Goal: Information Seeking & Learning: Learn about a topic

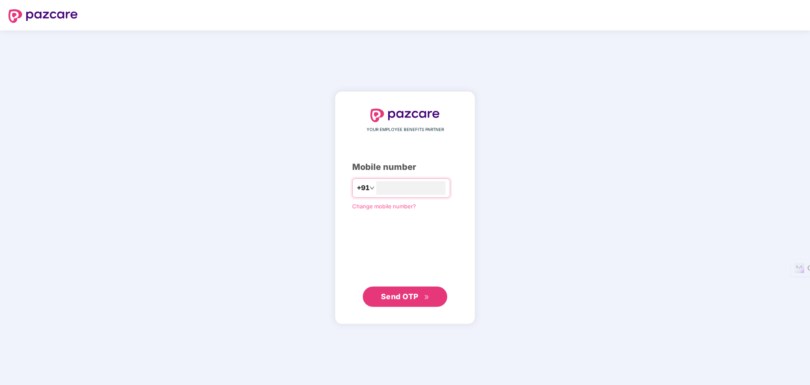
type input "**********"
click at [407, 297] on span "Send OTP" at bounding box center [400, 296] width 38 height 9
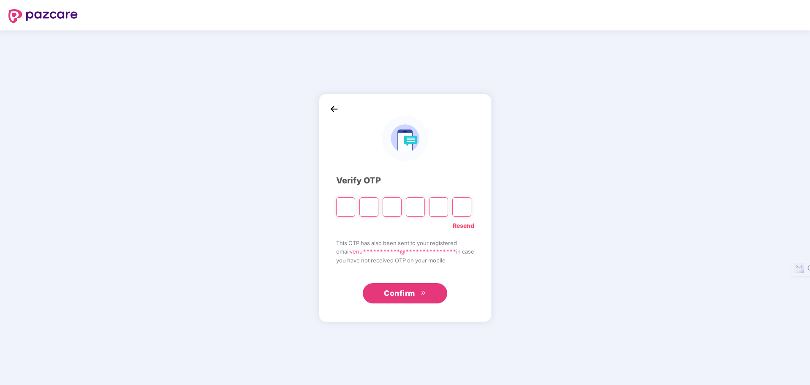
type input "*"
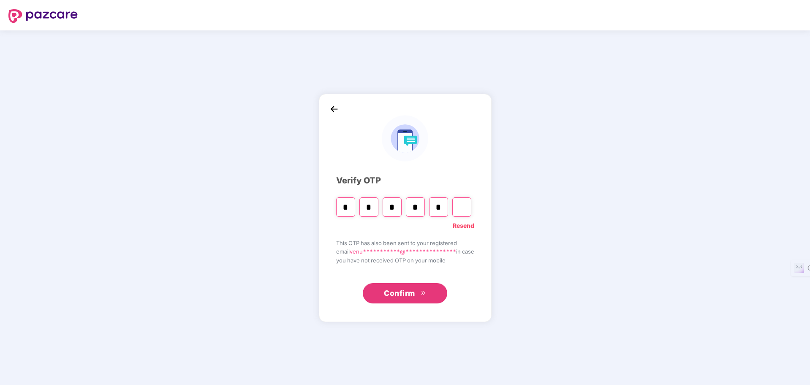
type input "*"
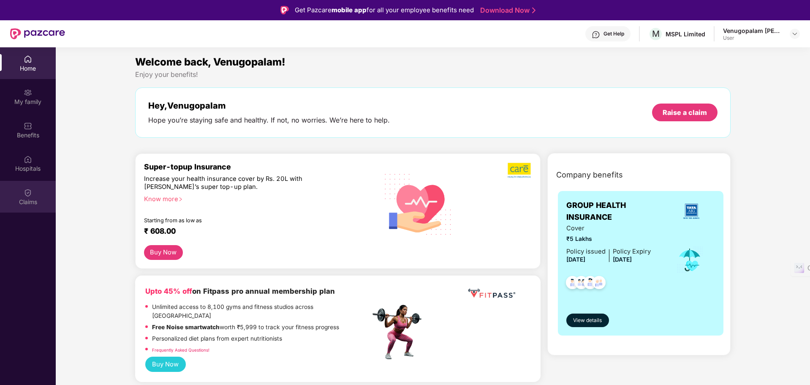
click at [30, 190] on img at bounding box center [28, 192] width 8 height 8
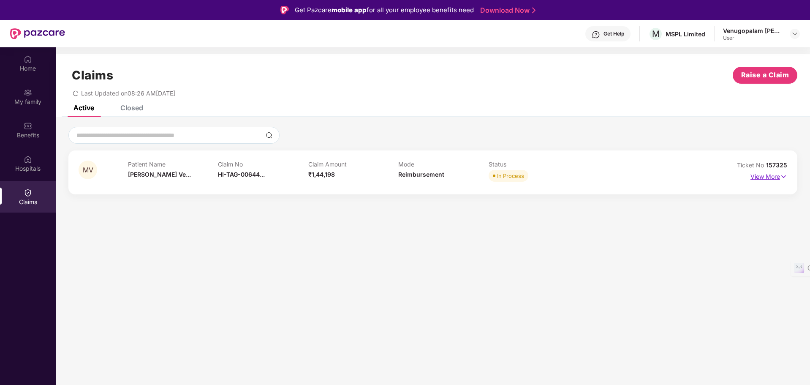
click at [783, 177] on img at bounding box center [783, 176] width 7 height 9
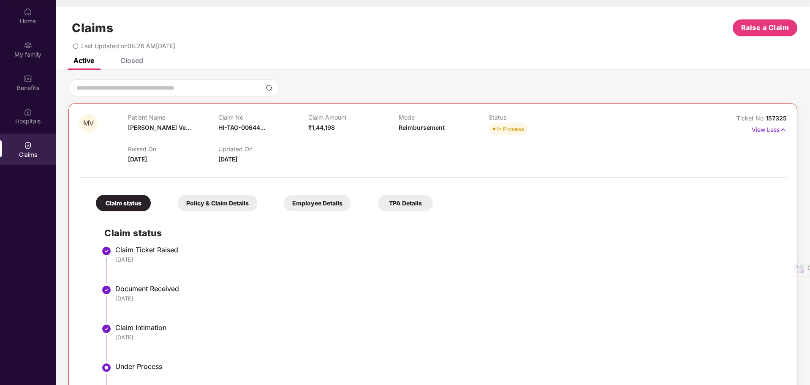
click at [38, 155] on div "Claims" at bounding box center [28, 154] width 56 height 8
click at [36, 115] on div "Hospitals" at bounding box center [28, 116] width 56 height 32
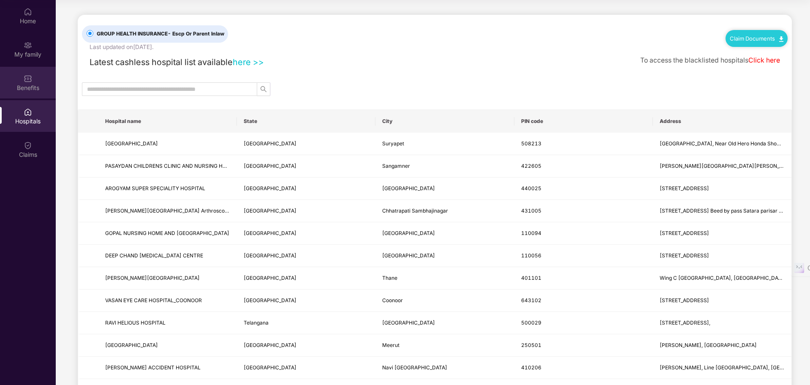
click at [37, 85] on div "Benefits" at bounding box center [28, 88] width 56 height 8
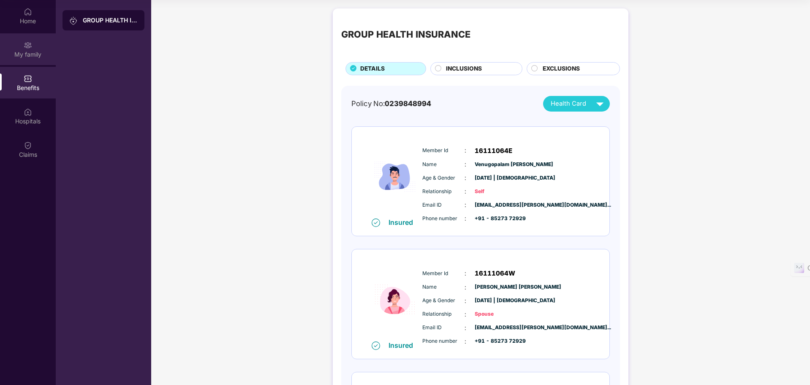
click at [39, 57] on div "My family" at bounding box center [28, 54] width 56 height 8
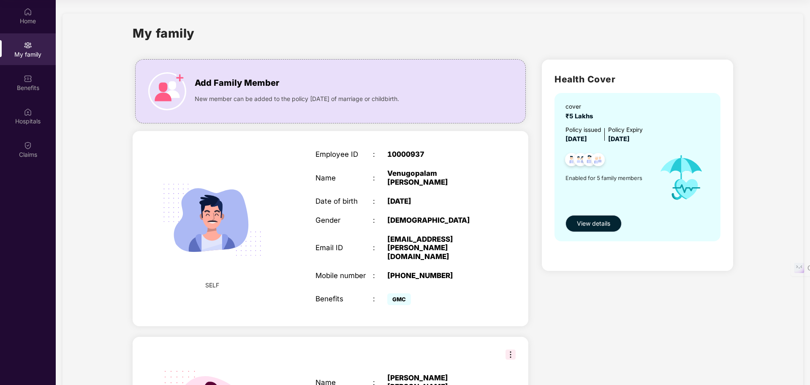
click at [605, 223] on span "View details" at bounding box center [593, 223] width 33 height 9
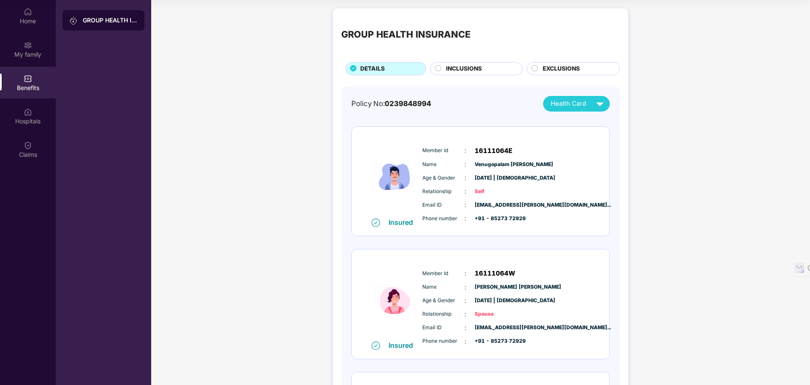
click at [563, 70] on span "EXCLUSIONS" at bounding box center [561, 68] width 37 height 9
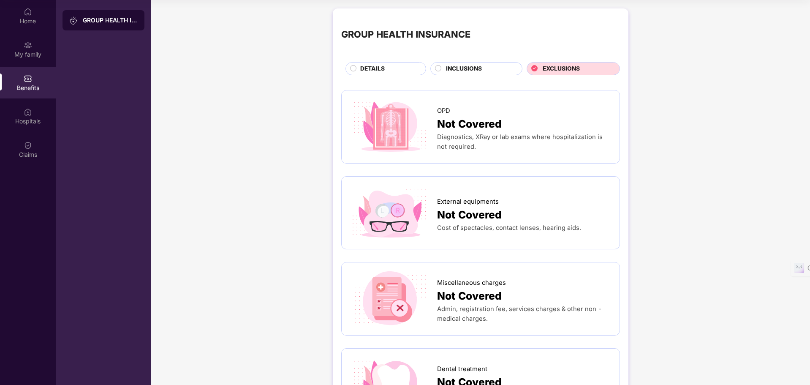
click at [490, 67] on div "INCLUSIONS" at bounding box center [480, 69] width 76 height 11
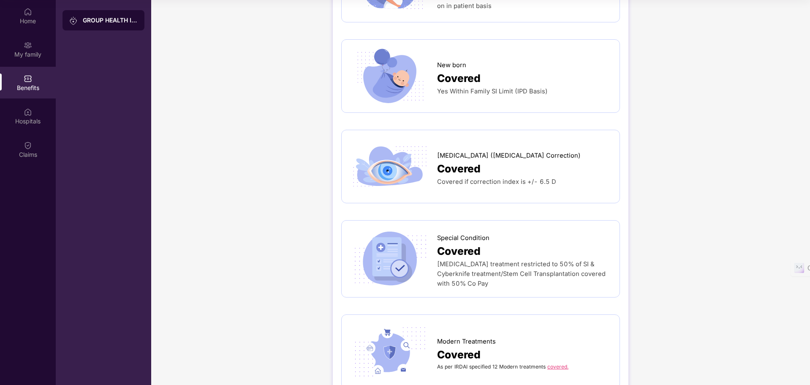
scroll to position [1046, 0]
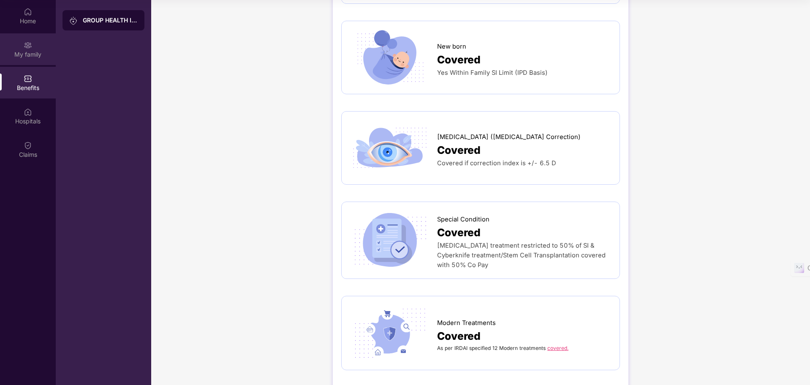
click at [44, 63] on div "My family" at bounding box center [28, 49] width 56 height 32
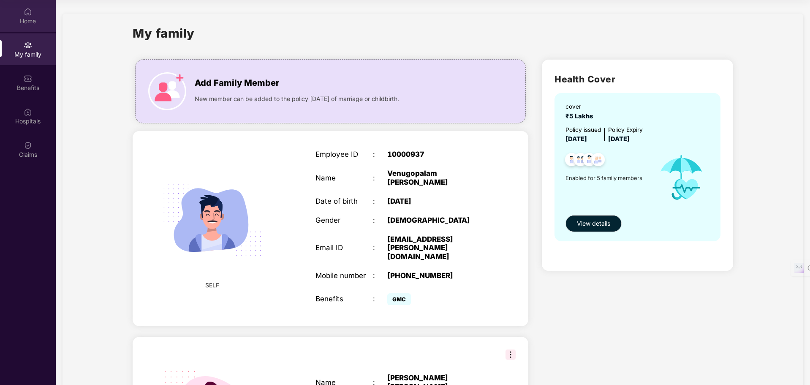
click at [25, 12] on img at bounding box center [28, 12] width 8 height 8
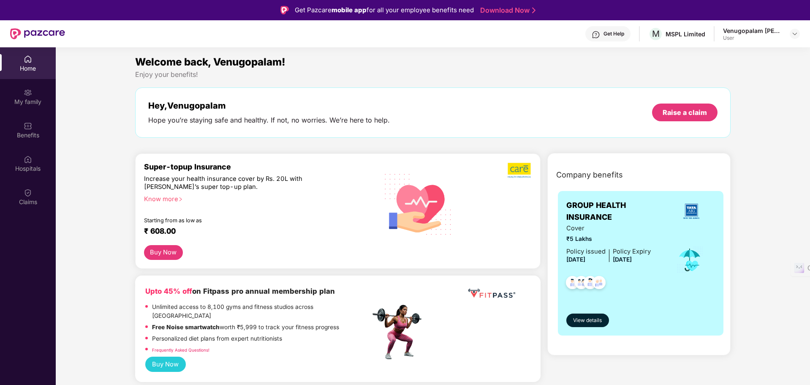
click at [32, 68] on div "Home" at bounding box center [28, 68] width 56 height 8
click at [34, 72] on div "Home" at bounding box center [28, 68] width 56 height 8
click at [689, 218] on img at bounding box center [691, 211] width 23 height 23
click at [599, 173] on span "Company benefits" at bounding box center [589, 175] width 67 height 12
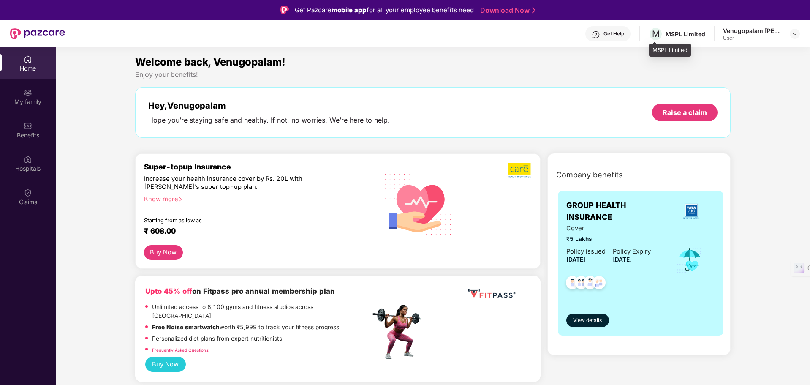
click at [683, 33] on div "MSPL Limited" at bounding box center [686, 34] width 40 height 8
click at [16, 98] on div "My family" at bounding box center [28, 102] width 56 height 8
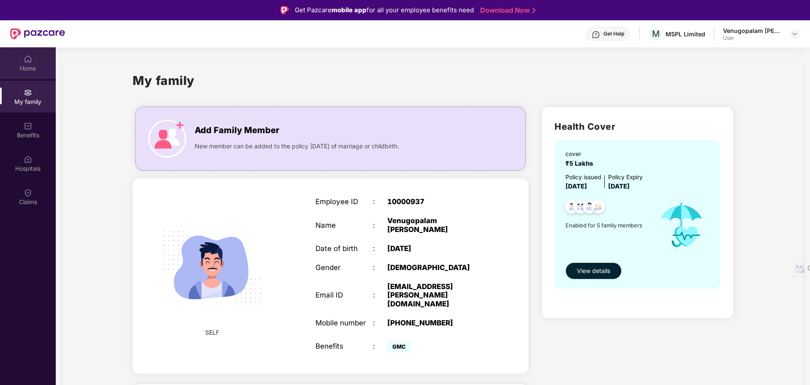
click at [25, 65] on div "Home" at bounding box center [28, 68] width 56 height 8
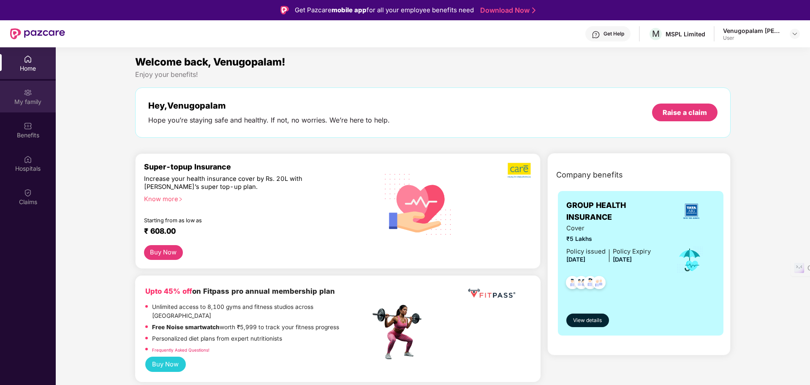
click at [34, 96] on div "My family" at bounding box center [28, 97] width 56 height 32
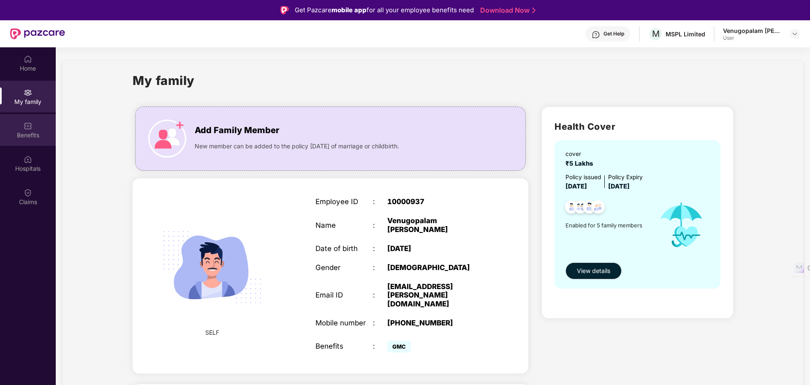
click at [42, 130] on div "Benefits" at bounding box center [28, 130] width 56 height 32
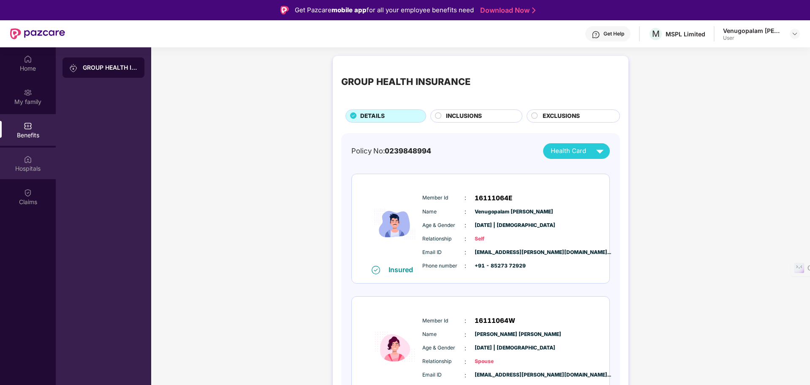
click at [29, 160] on img at bounding box center [28, 159] width 8 height 8
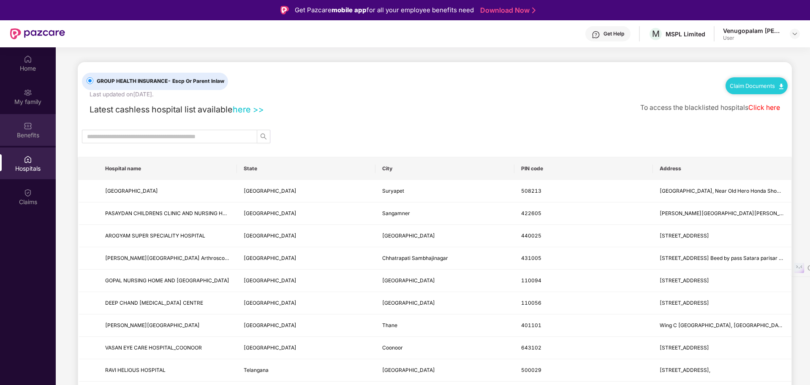
click at [41, 129] on div "Benefits" at bounding box center [28, 130] width 56 height 32
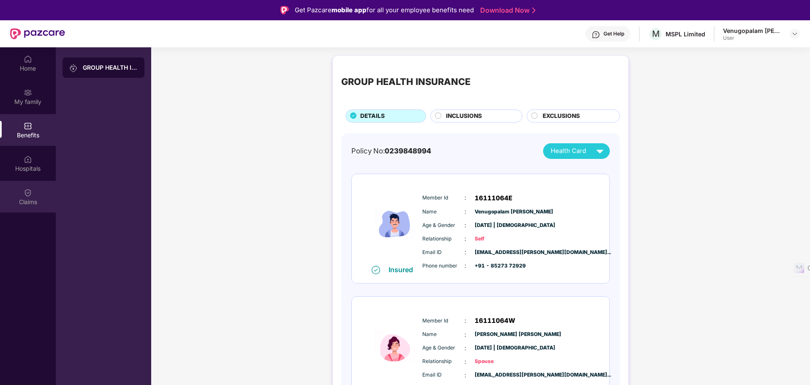
click at [38, 198] on div "Claims" at bounding box center [28, 202] width 56 height 8
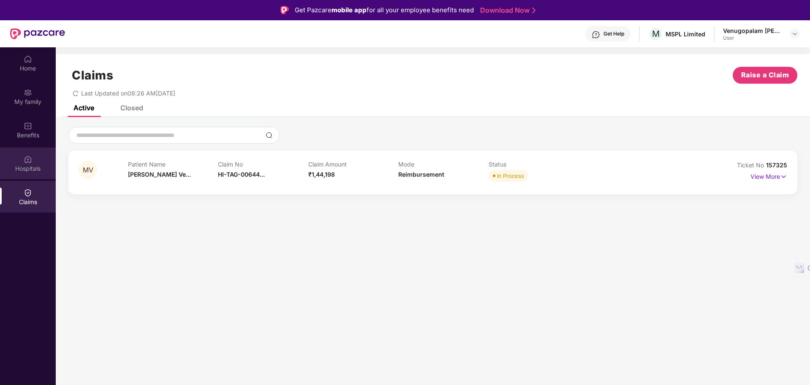
click at [38, 173] on div "Hospitals" at bounding box center [28, 163] width 56 height 32
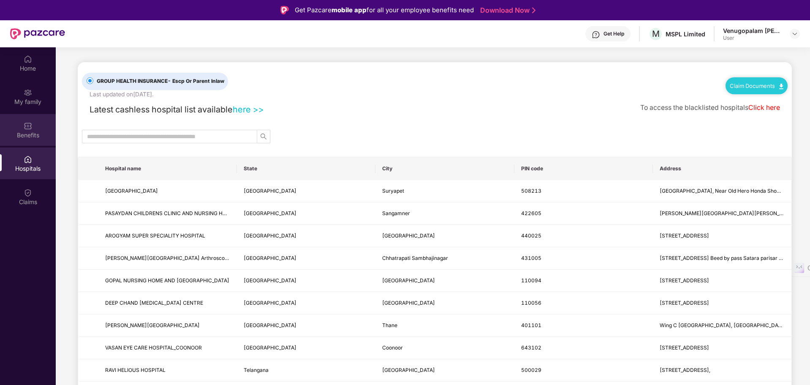
click at [41, 130] on div "Benefits" at bounding box center [28, 130] width 56 height 32
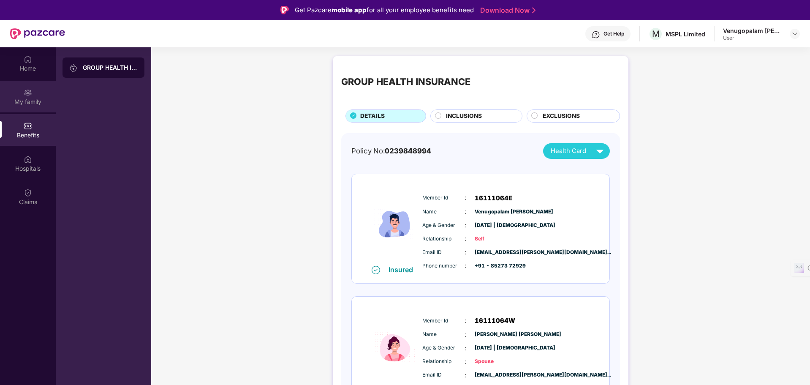
click at [38, 94] on div "My family" at bounding box center [28, 97] width 56 height 32
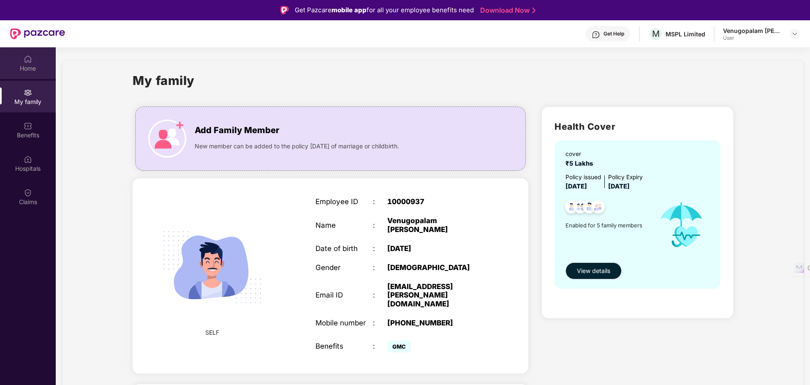
click at [39, 63] on div "Home" at bounding box center [28, 63] width 56 height 32
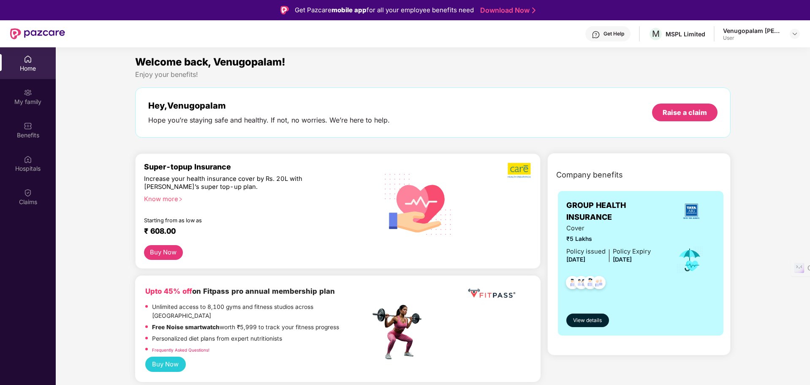
click at [23, 69] on div "Home" at bounding box center [28, 68] width 56 height 8
click at [790, 35] on div at bounding box center [795, 34] width 10 height 10
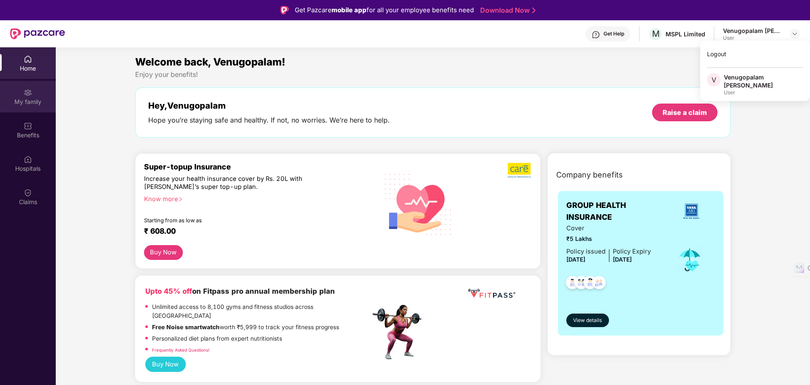
click at [29, 101] on div "My family" at bounding box center [28, 102] width 56 height 8
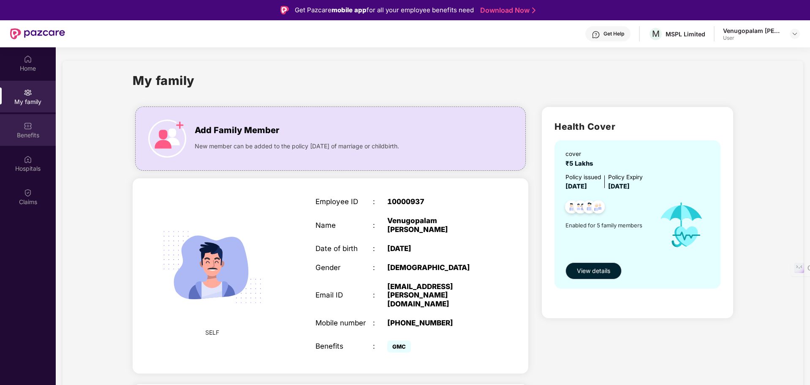
click at [26, 130] on div "Benefits" at bounding box center [28, 130] width 56 height 32
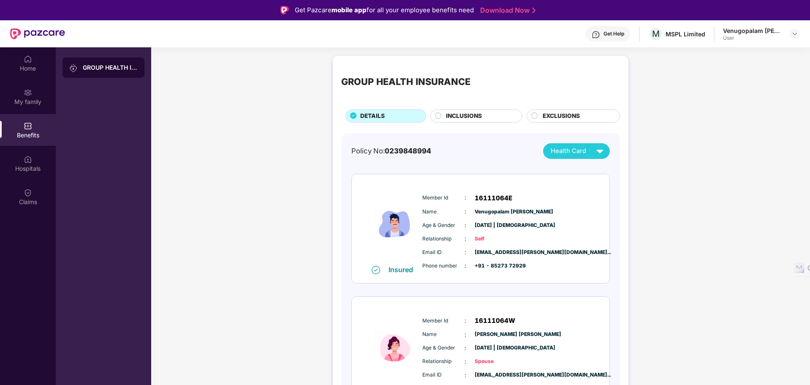
click at [491, 113] on div "INCLUSIONS" at bounding box center [480, 117] width 76 height 11
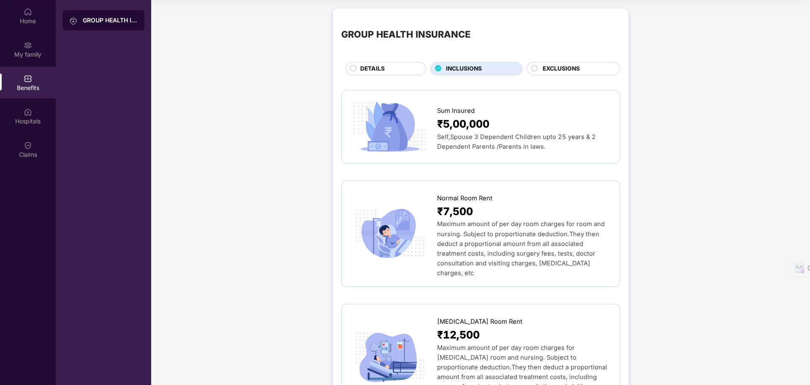
click at [567, 72] on span "EXCLUSIONS" at bounding box center [561, 68] width 37 height 9
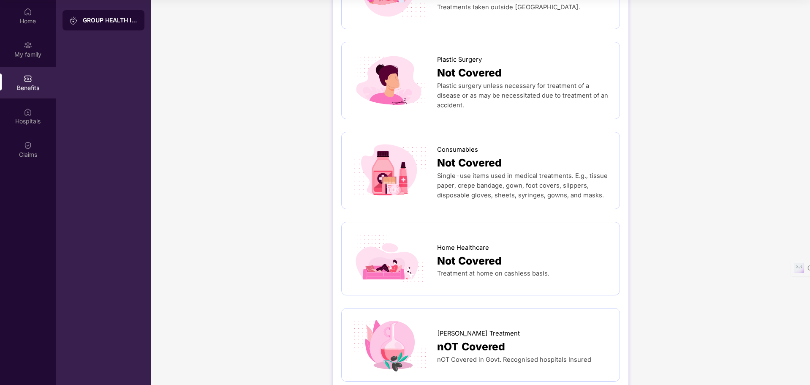
scroll to position [677, 0]
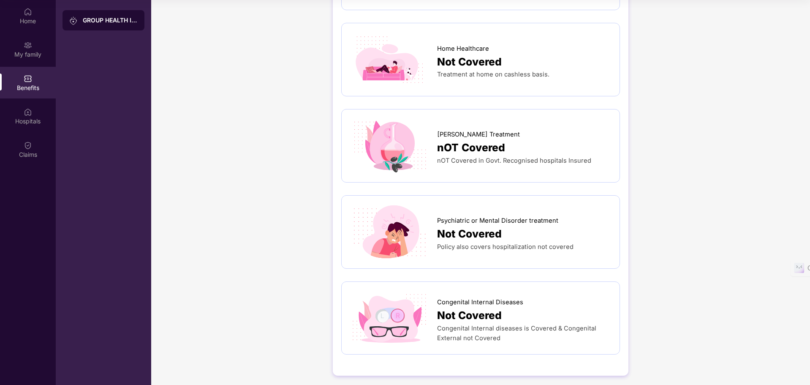
click at [554, 312] on div "Not Covered" at bounding box center [524, 315] width 174 height 16
click at [357, 219] on img at bounding box center [390, 232] width 80 height 56
click at [24, 112] on img at bounding box center [28, 112] width 8 height 8
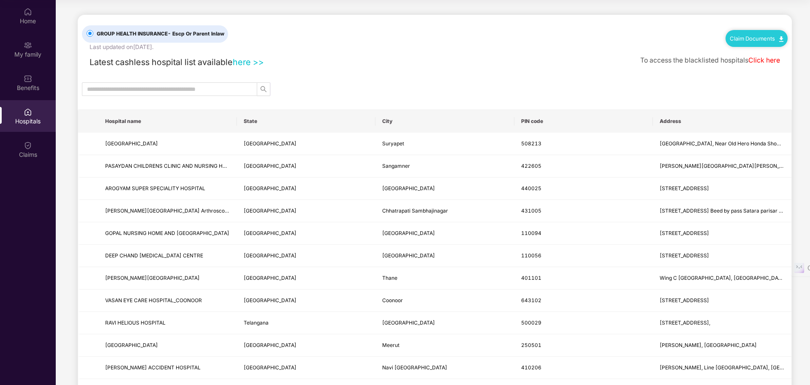
click at [779, 36] on img at bounding box center [781, 38] width 4 height 5
click at [566, 57] on div "Latest cashless hospital list available here >> To access the blacklisted hospi…" at bounding box center [435, 60] width 706 height 17
